Goal: Transaction & Acquisition: Purchase product/service

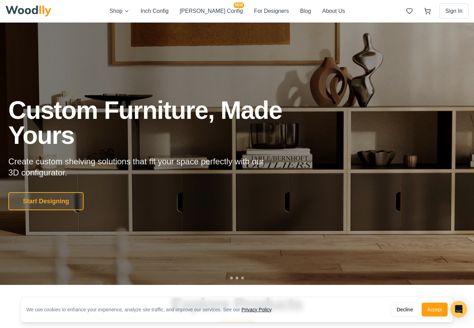
scroll to position [28, 0]
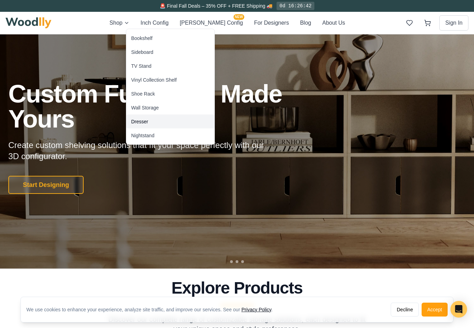
click at [149, 120] on div "Dresser" at bounding box center [170, 122] width 88 height 14
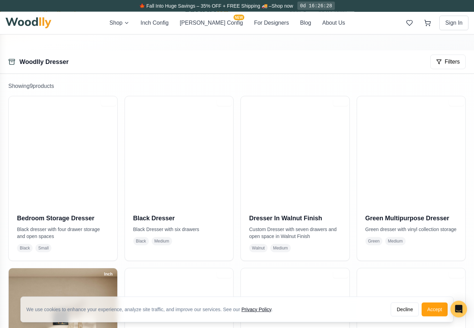
scroll to position [93, 0]
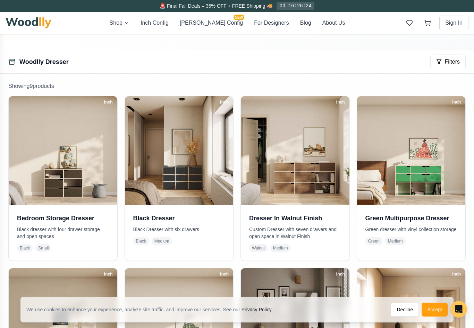
click at [286, 140] on img at bounding box center [295, 150] width 109 height 109
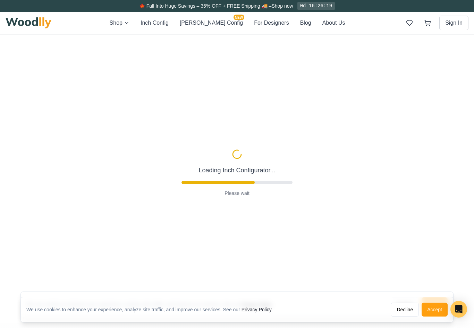
type input "63"
type input "3"
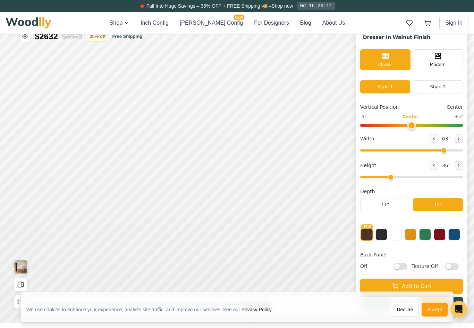
click at [436, 57] on rect at bounding box center [438, 58] width 6 height 2
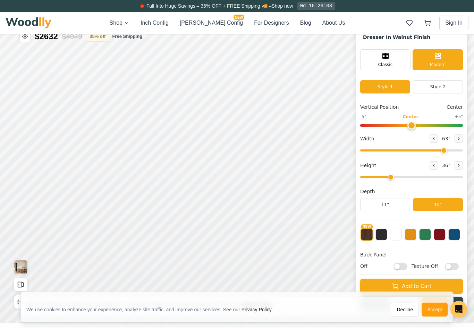
click at [387, 59] on icon at bounding box center [385, 56] width 8 height 8
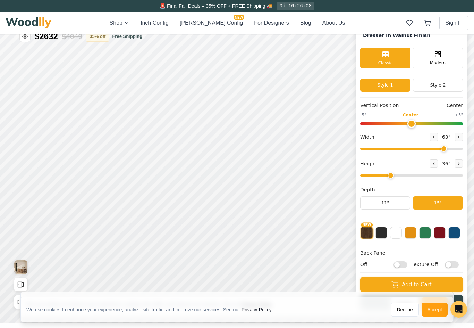
scroll to position [2, 0]
click at [386, 287] on button "Add to Cart" at bounding box center [411, 284] width 103 height 15
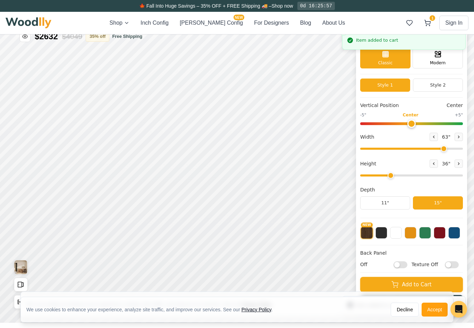
click at [427, 21] on icon at bounding box center [427, 22] width 7 height 7
